Goal: Information Seeking & Learning: Check status

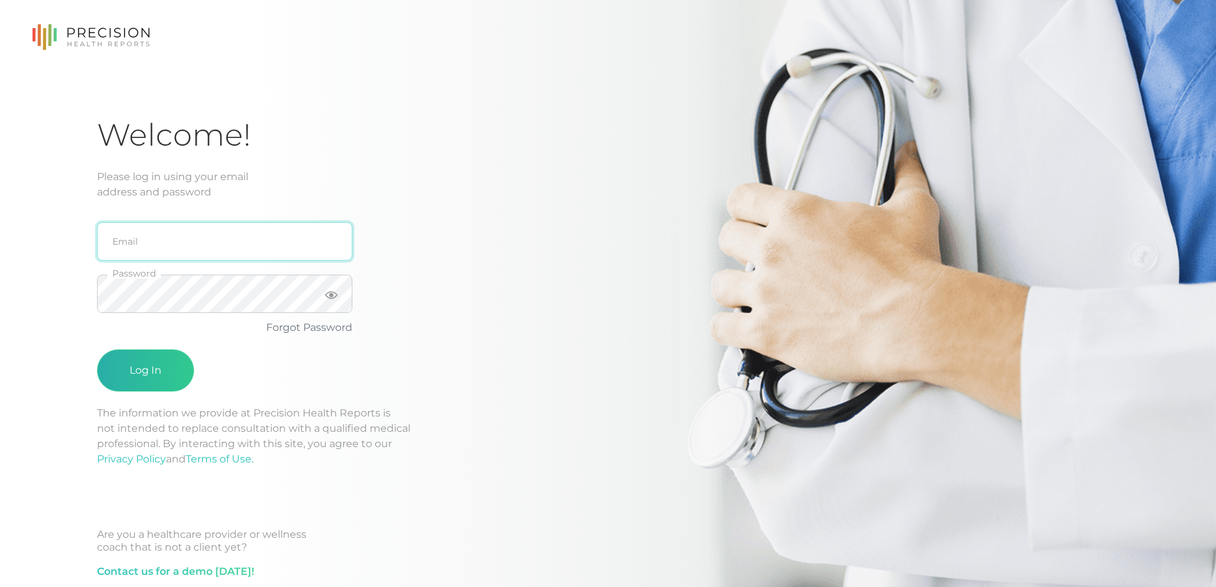
type input "[EMAIL_ADDRESS][DOMAIN_NAME]"
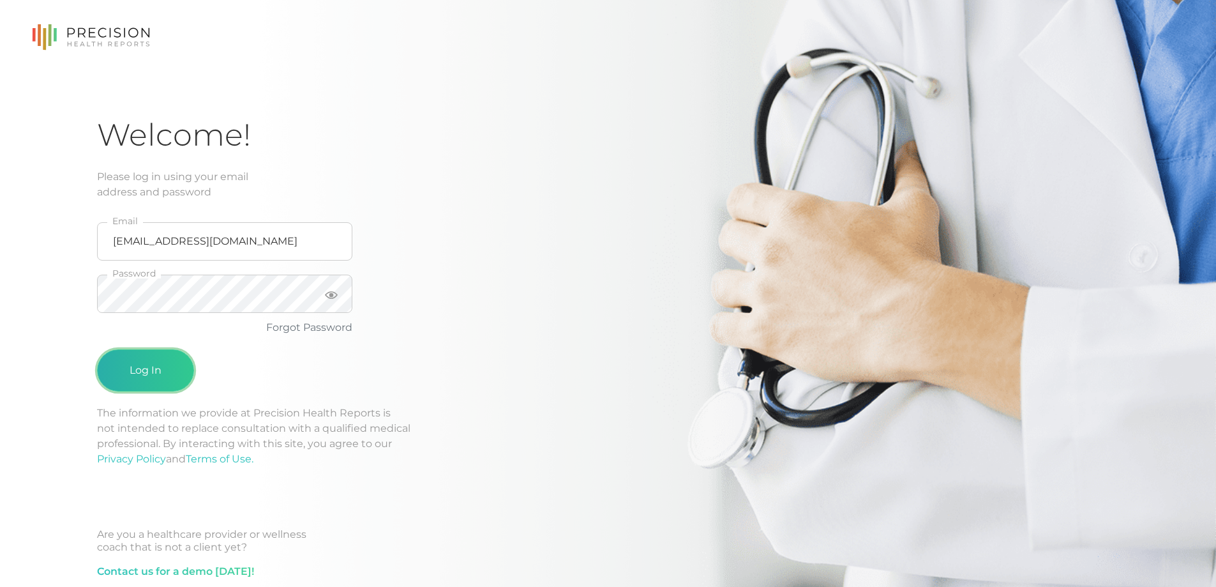
click at [165, 356] on button "Log In" at bounding box center [145, 370] width 97 height 42
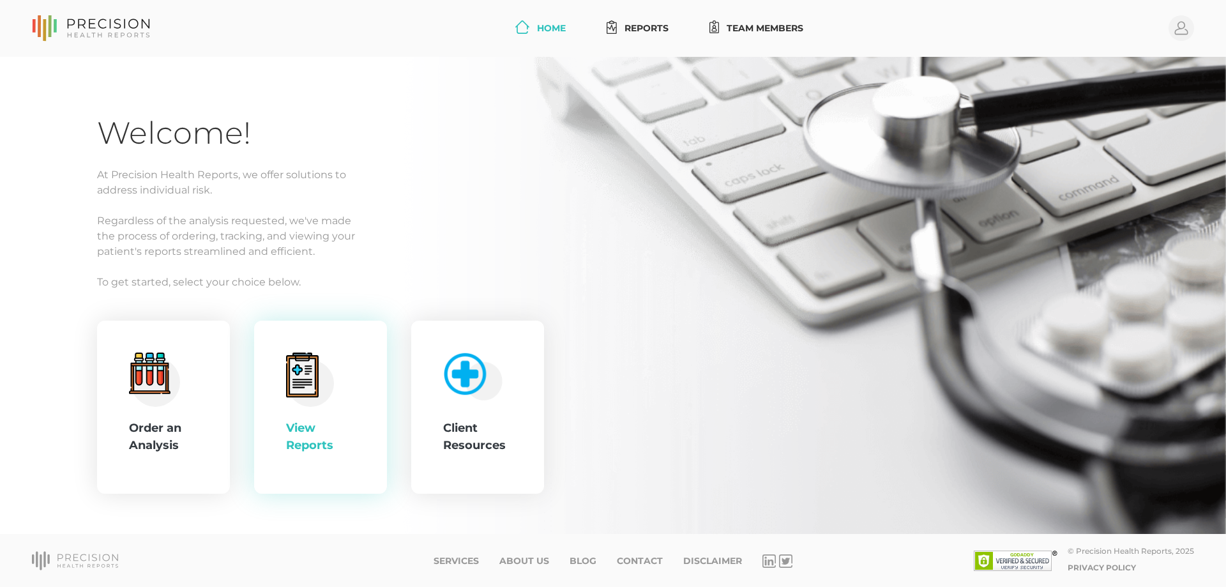
click at [301, 431] on div "View Reports" at bounding box center [320, 436] width 69 height 34
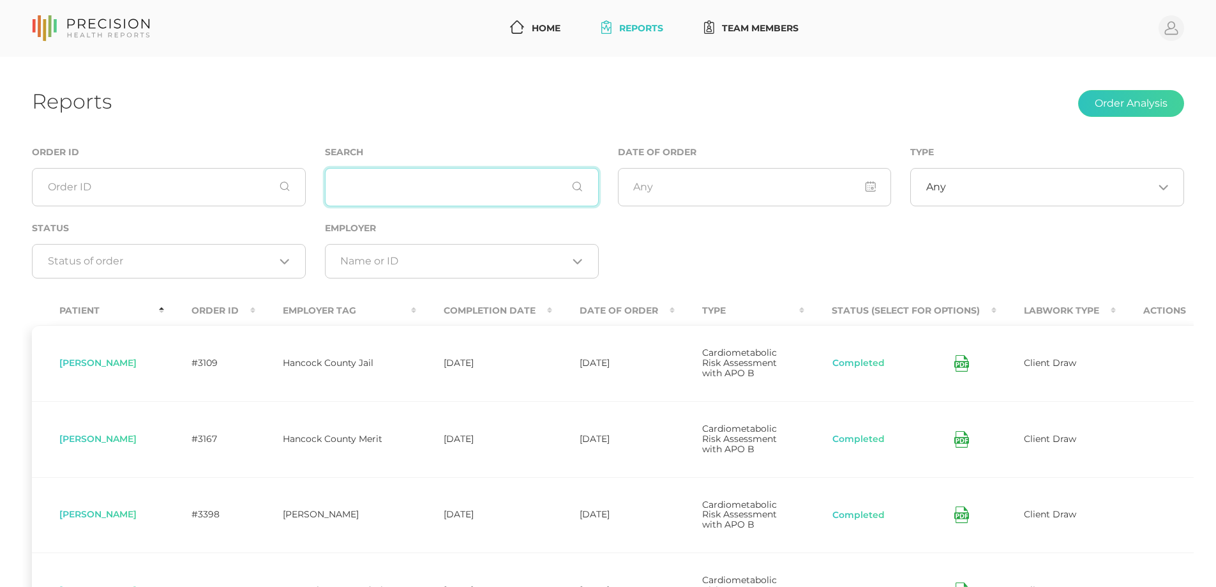
click at [368, 199] on input "text" at bounding box center [462, 187] width 274 height 38
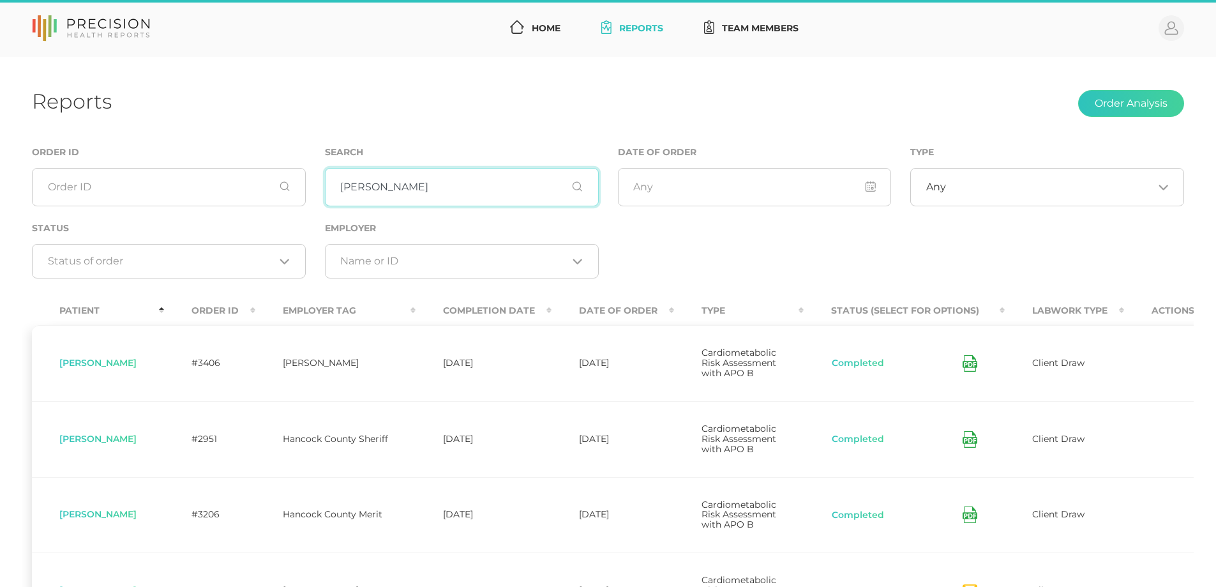
type input "[PERSON_NAME]"
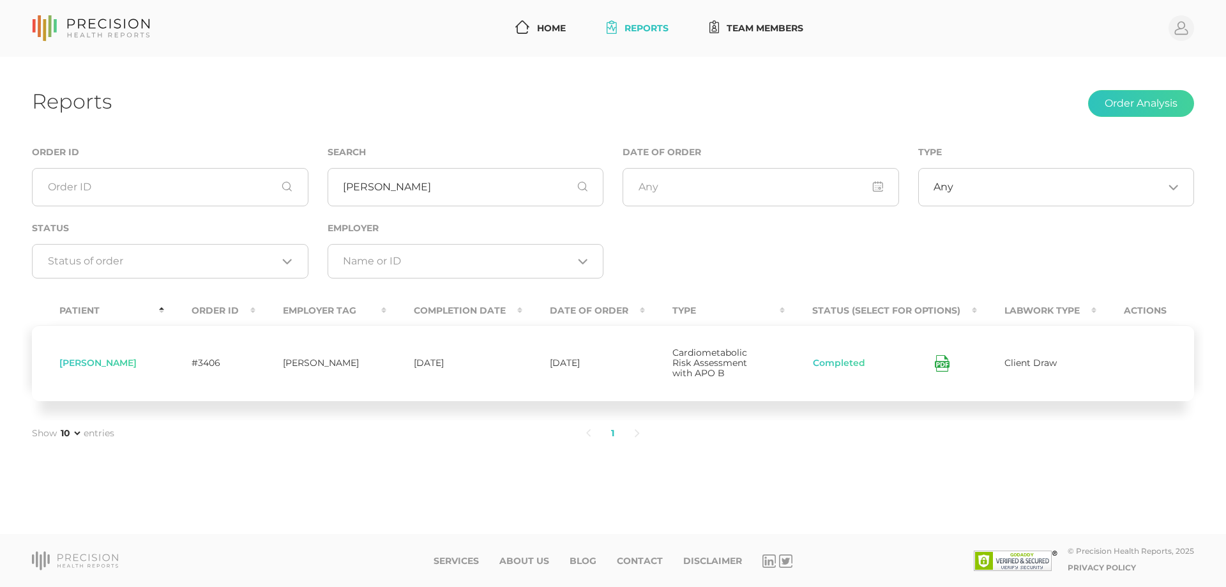
click at [945, 358] on icon at bounding box center [942, 363] width 15 height 17
